Goal: Task Accomplishment & Management: Use online tool/utility

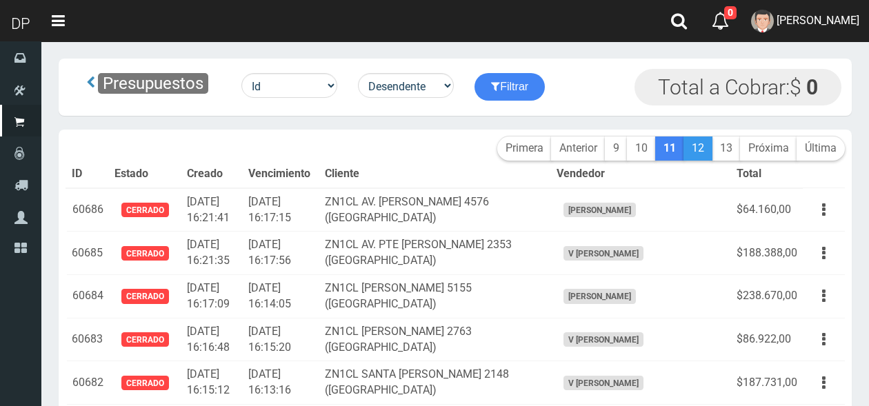
scroll to position [6557, 0]
click at [695, 149] on link "12" at bounding box center [698, 149] width 29 height 24
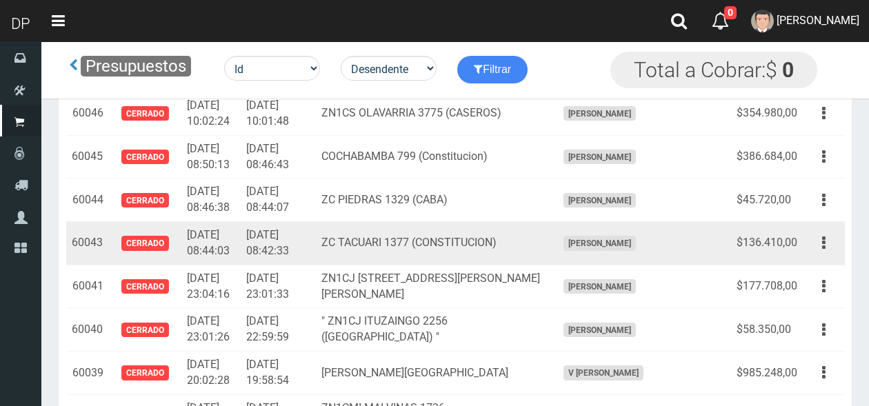
scroll to position [6226, 0]
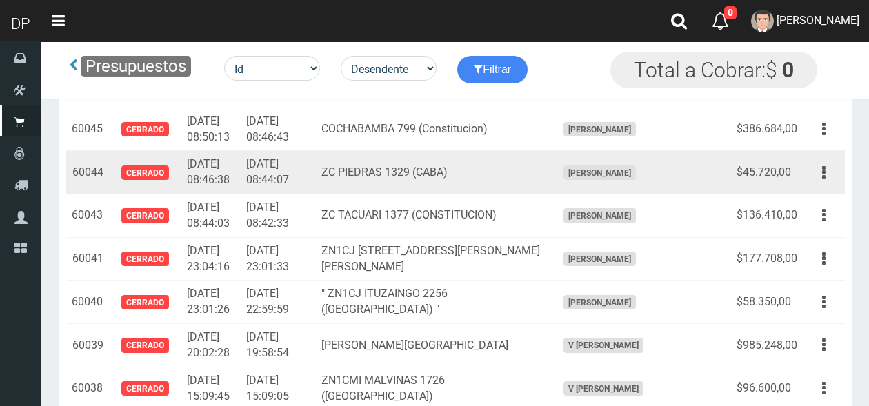
click at [366, 159] on td "ZC PIEDRAS 1329 (CABA)" at bounding box center [433, 172] width 235 height 43
click at [823, 161] on icon "button" at bounding box center [823, 173] width 3 height 24
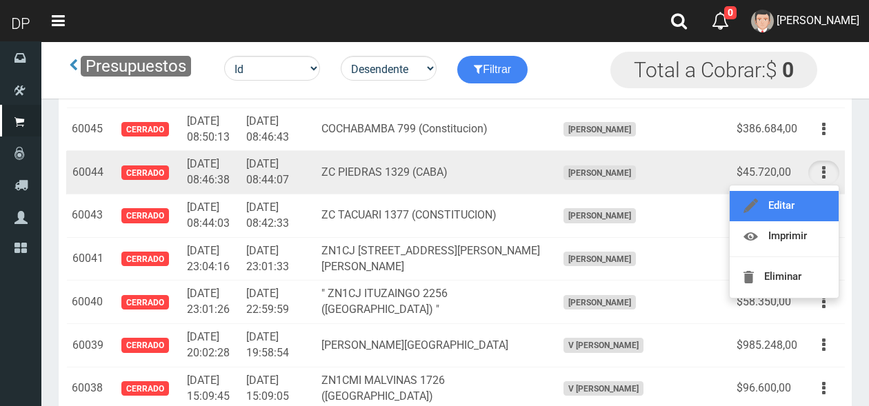
click at [778, 191] on link "Editar" at bounding box center [784, 206] width 109 height 30
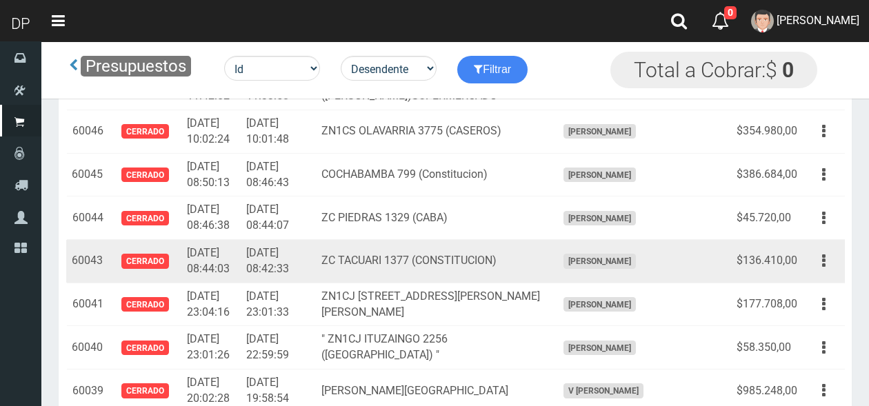
scroll to position [6179, 0]
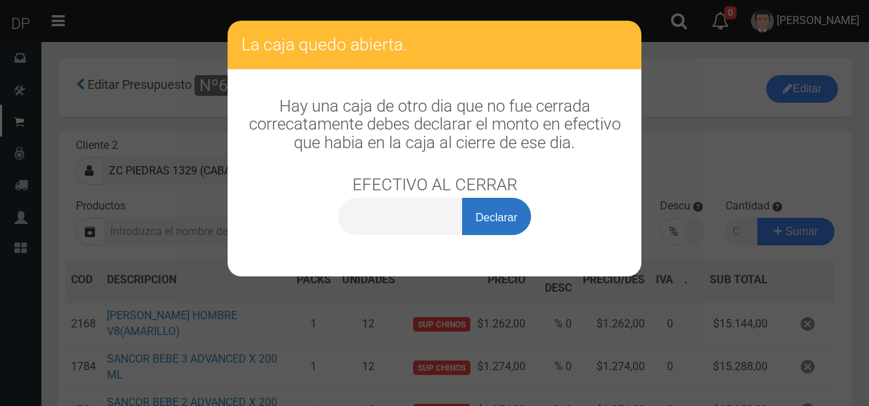
scroll to position [6557, 0]
click at [495, 215] on button "Declarar" at bounding box center [496, 216] width 69 height 37
click at [672, 106] on div "La caja quedo abierta. Hay una caja de otro dia que no fue cerrada correcatamen…" at bounding box center [434, 203] width 869 height 406
click at [499, 212] on button "Declarar" at bounding box center [496, 216] width 69 height 37
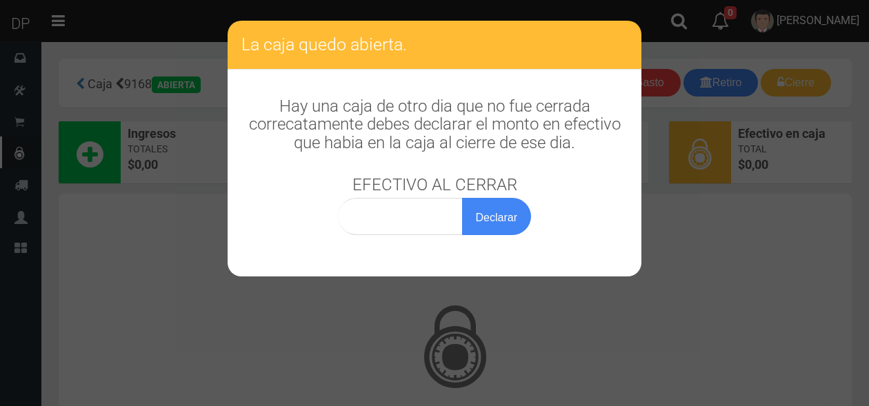
scroll to position [6557, 0]
